Goal: Information Seeking & Learning: Learn about a topic

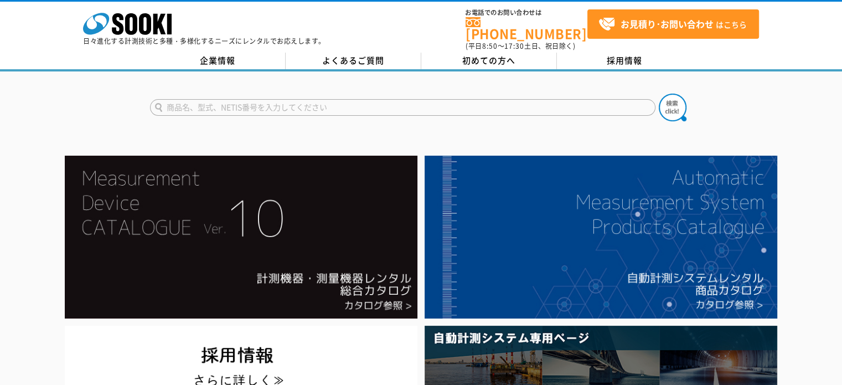
click at [295, 99] on input "text" at bounding box center [403, 107] width 506 height 17
type input "m"
type input "膜厚計"
click at [659, 94] on button at bounding box center [673, 108] width 28 height 28
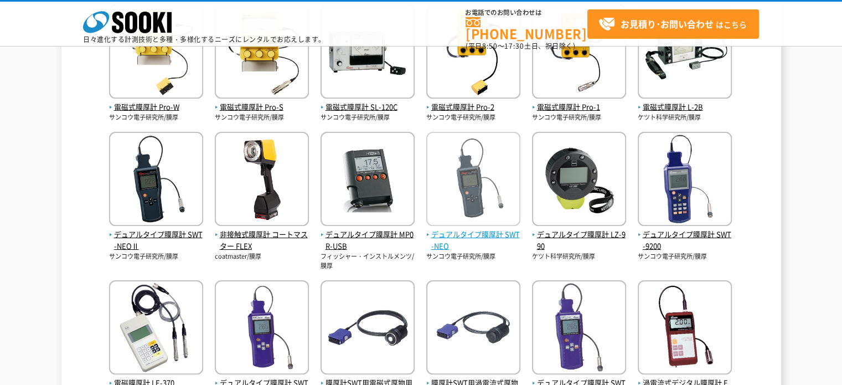
scroll to position [277, 0]
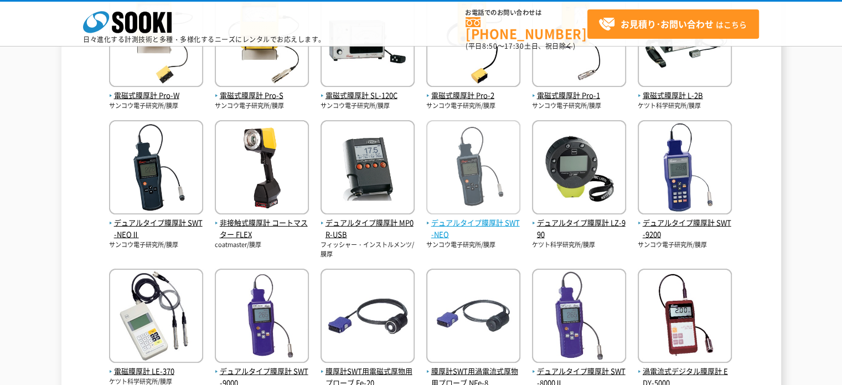
click at [472, 220] on span "デュアルタイプ膜厚計 SWT-NEO" at bounding box center [473, 228] width 94 height 23
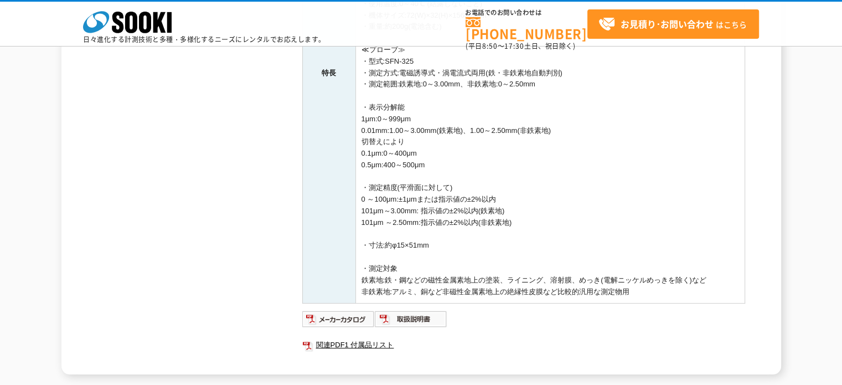
scroll to position [528, 0]
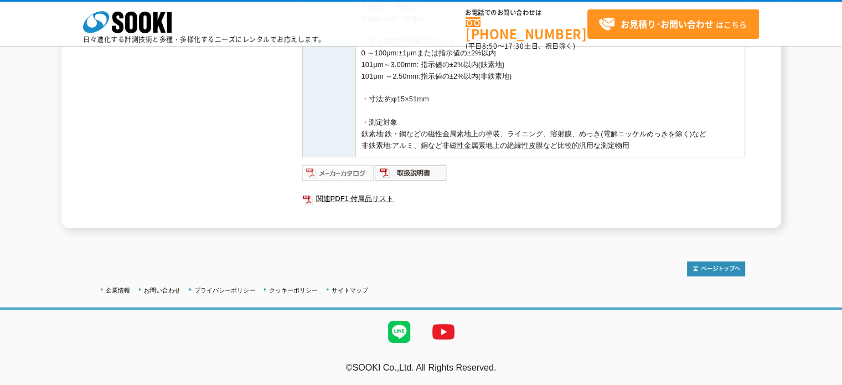
click at [357, 172] on img at bounding box center [338, 173] width 73 height 18
